Goal: Find specific page/section: Find specific page/section

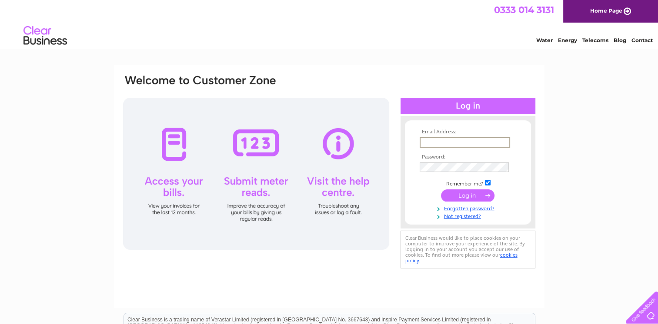
click at [446, 142] on input "text" at bounding box center [465, 142] width 90 height 10
type input "[PERSON_NAME][EMAIL_ADDRESS][DOMAIN_NAME]"
click at [477, 193] on input "submit" at bounding box center [467, 195] width 53 height 12
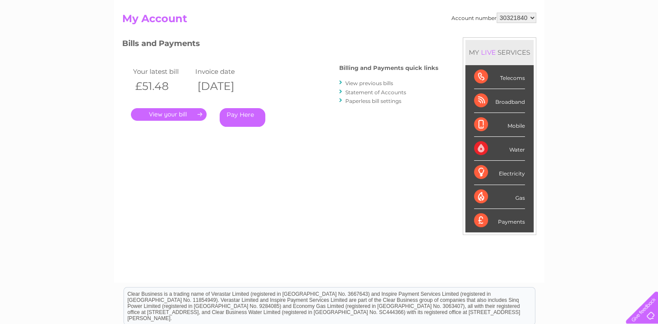
scroll to position [87, 0]
click at [480, 77] on div "Telecoms" at bounding box center [499, 77] width 51 height 24
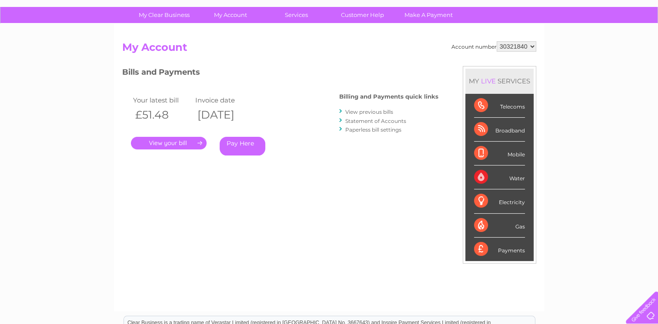
scroll to position [0, 0]
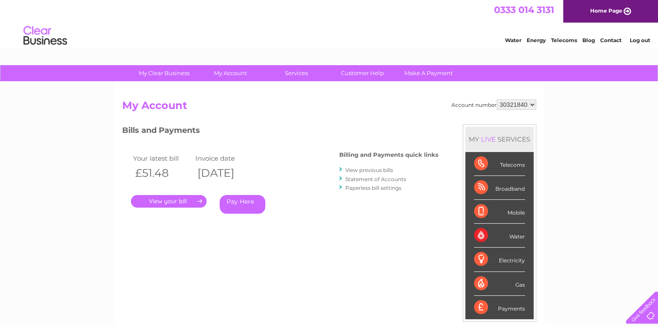
click at [481, 163] on div "Telecoms" at bounding box center [499, 164] width 51 height 24
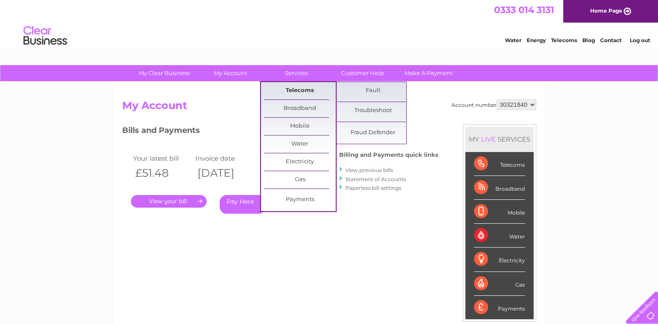
click at [295, 88] on link "Telecoms" at bounding box center [300, 90] width 72 height 17
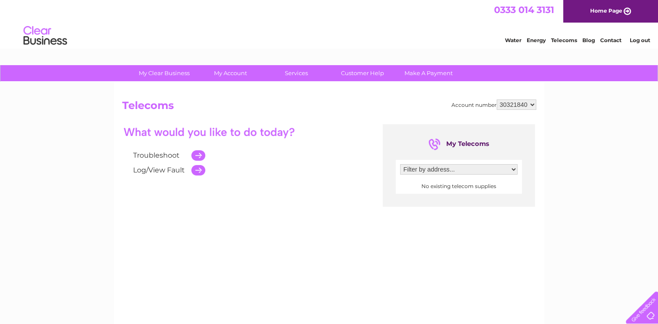
click at [497, 171] on select "Filter by address..." at bounding box center [458, 169] width 117 height 10
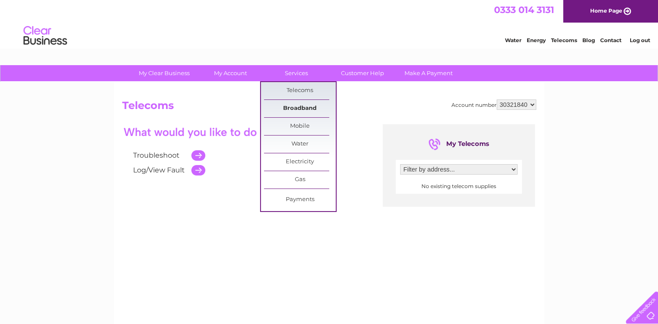
click at [297, 107] on link "Broadband" at bounding box center [300, 108] width 72 height 17
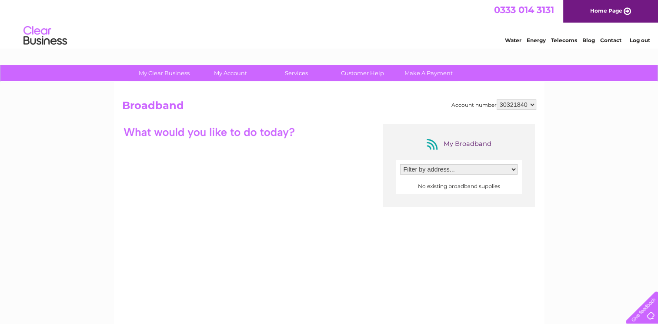
click at [474, 169] on select "Filter by address..." at bounding box center [458, 169] width 117 height 10
